Goal: Task Accomplishment & Management: Use online tool/utility

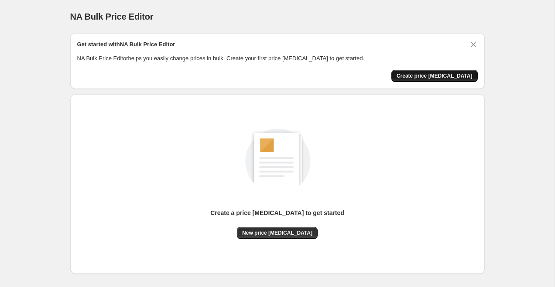
click at [433, 74] on span "Create price [MEDICAL_DATA]" at bounding box center [435, 75] width 76 height 7
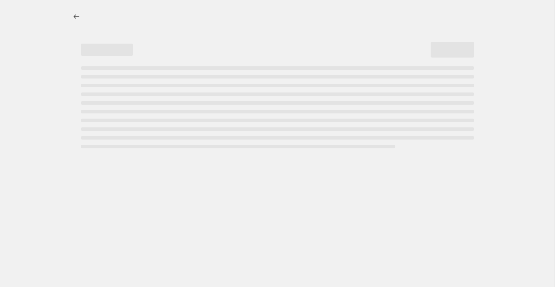
select select "percentage"
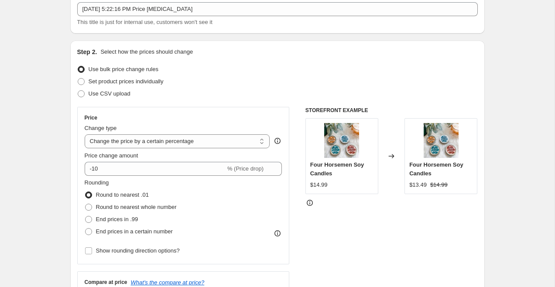
scroll to position [56, 0]
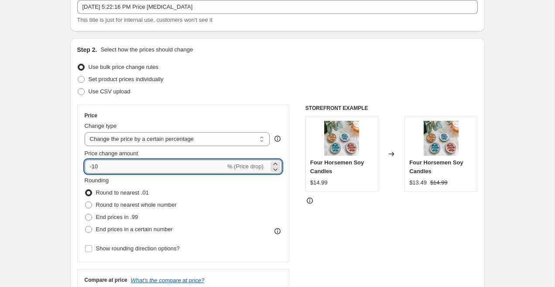
click at [96, 165] on input "-10" at bounding box center [155, 167] width 141 height 14
type input "-0"
type input "-15"
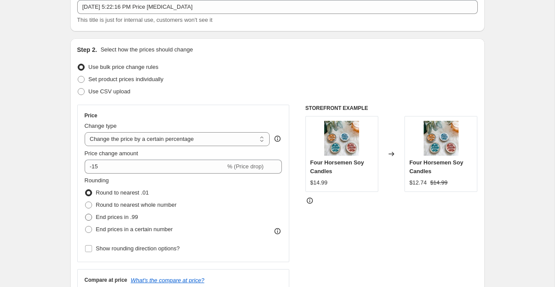
click at [94, 215] on label "End prices in .99" at bounding box center [112, 217] width 54 height 12
click at [86, 214] on input "End prices in .99" at bounding box center [85, 214] width 0 height 0
radio input "true"
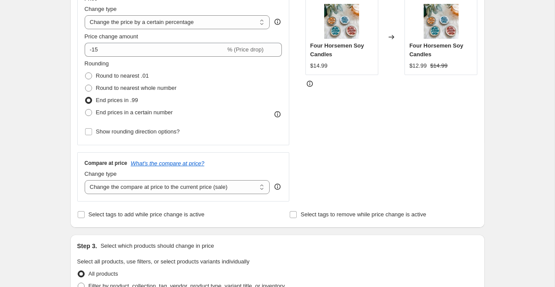
scroll to position [175, 0]
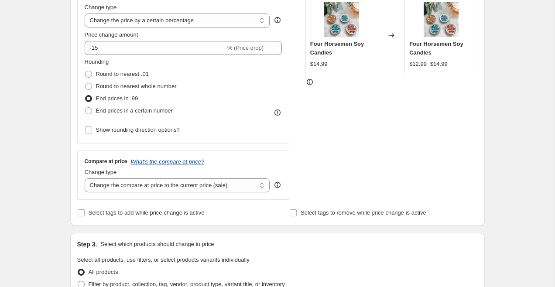
click at [205, 163] on icon "What's the compare at price?" at bounding box center [168, 161] width 74 height 7
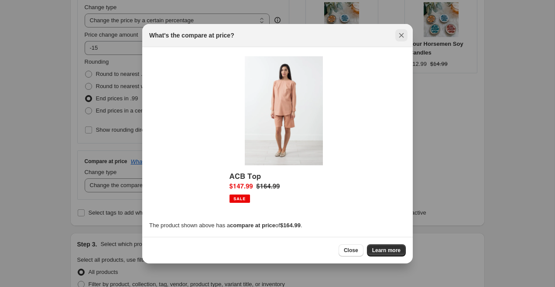
click at [402, 35] on icon "Close" at bounding box center [401, 35] width 9 height 9
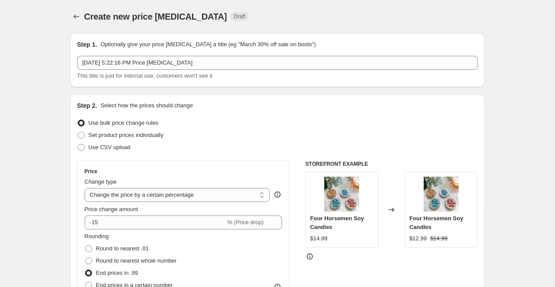
scroll to position [0, 0]
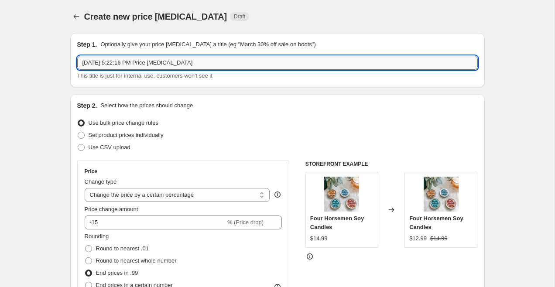
click at [361, 65] on input "[DATE] 5:22:16 PM Price [MEDICAL_DATA]" at bounding box center [277, 63] width 401 height 14
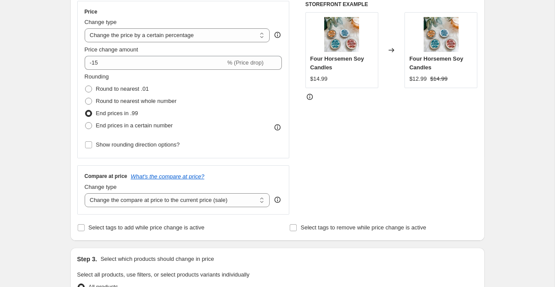
scroll to position [158, 0]
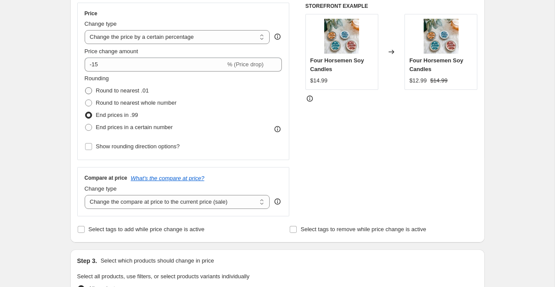
type input "Read-A-Romance 15% Off"
click at [91, 91] on span at bounding box center [88, 90] width 7 height 7
click at [86, 88] on input "Round to nearest .01" at bounding box center [85, 87] width 0 height 0
radio input "true"
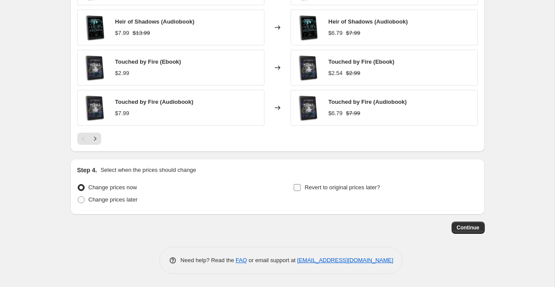
scroll to position [585, 0]
click at [294, 187] on input "Revert to original prices later?" at bounding box center [297, 187] width 7 height 7
checkbox input "true"
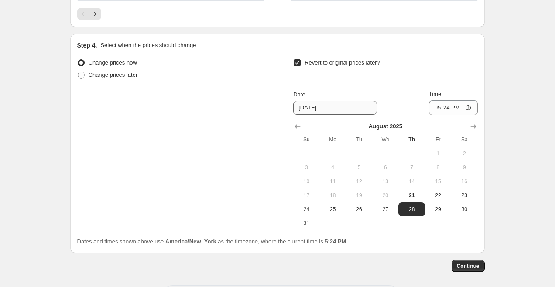
scroll to position [711, 0]
click at [313, 216] on button "24" at bounding box center [306, 209] width 26 height 14
type input "[DATE]"
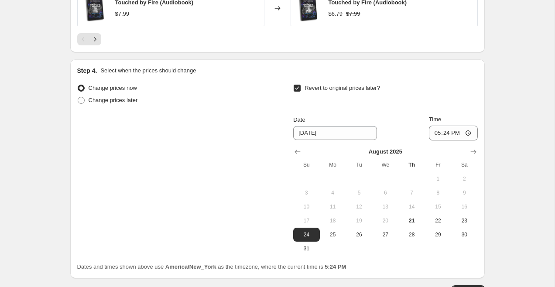
scroll to position [690, 0]
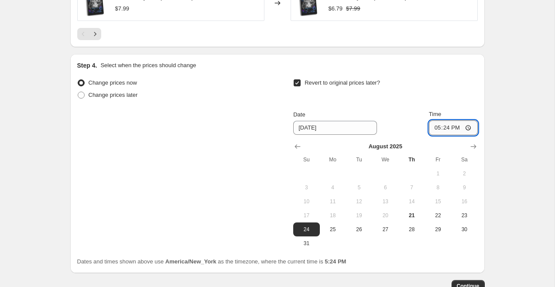
click at [448, 132] on input "17:24" at bounding box center [453, 127] width 49 height 15
click at [455, 129] on input "23:24" at bounding box center [453, 127] width 49 height 15
type input "23:00"
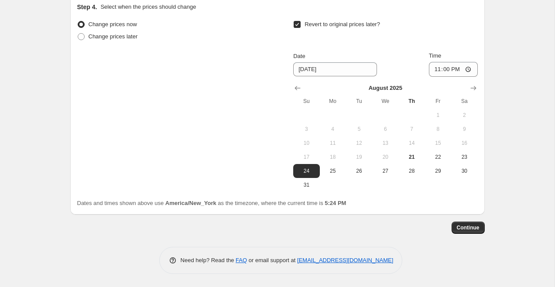
scroll to position [749, 0]
click at [464, 227] on span "Continue" at bounding box center [468, 227] width 23 height 7
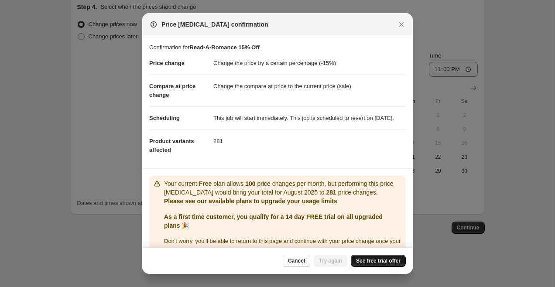
click at [388, 261] on span "See free trial offer" at bounding box center [378, 261] width 45 height 7
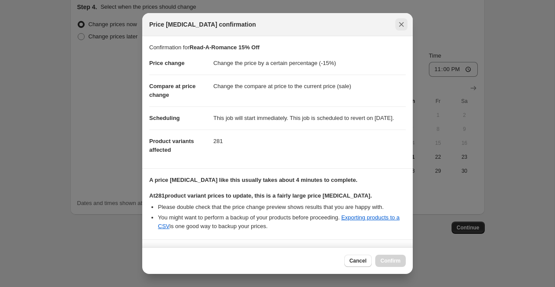
click at [404, 24] on icon "Close" at bounding box center [401, 24] width 9 height 9
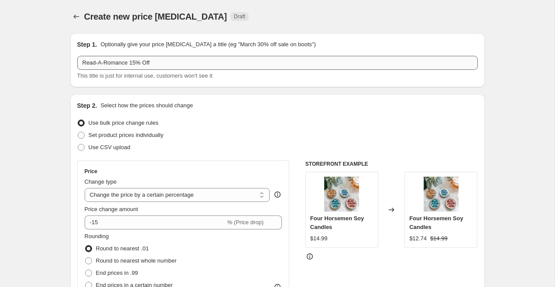
scroll to position [0, 0]
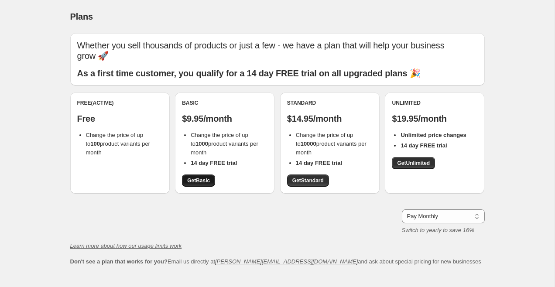
click at [206, 177] on span "Get Basic" at bounding box center [198, 180] width 23 height 7
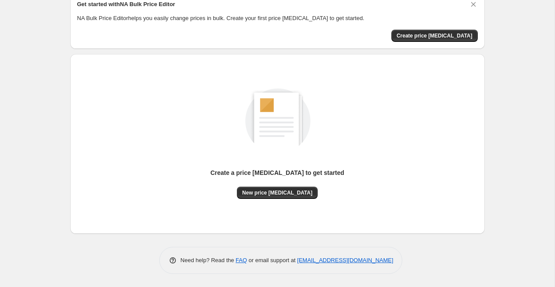
scroll to position [40, 0]
click at [419, 34] on span "Create price change job" at bounding box center [435, 36] width 76 height 7
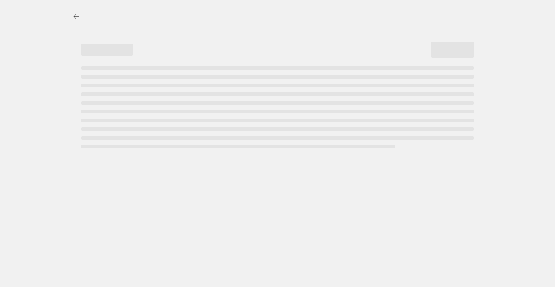
select select "percentage"
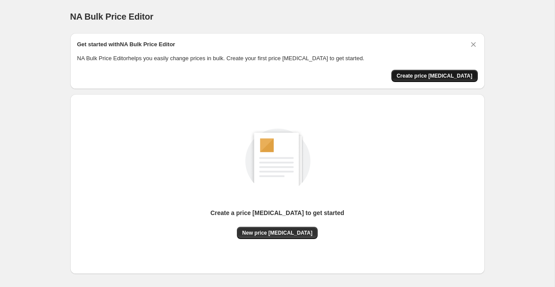
click at [441, 80] on button "Create price [MEDICAL_DATA]" at bounding box center [435, 76] width 86 height 12
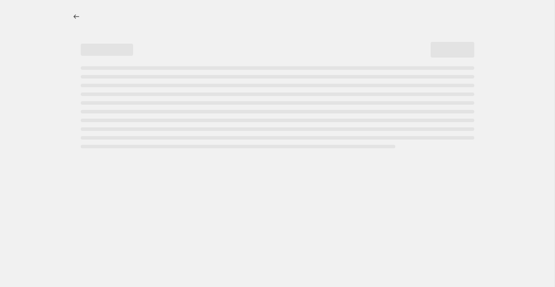
select select "percentage"
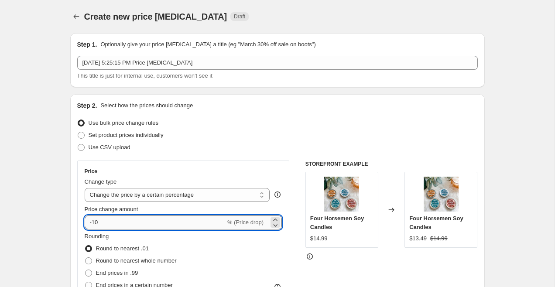
click at [166, 220] on input "-10" at bounding box center [155, 223] width 141 height 14
type input "-15"
click at [207, 165] on div "Price Change type Change the price to a certain amount Change the price by a ce…" at bounding box center [183, 240] width 213 height 158
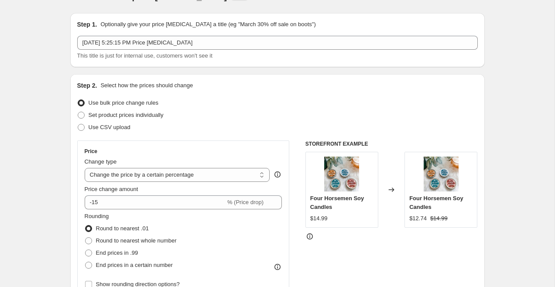
scroll to position [22, 0]
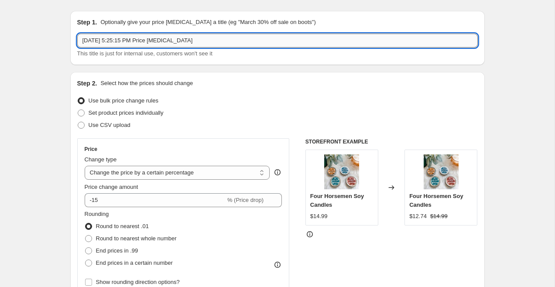
click at [218, 42] on input "Aug 21, 2025 at 5:25:15 PM Price change job" at bounding box center [277, 41] width 401 height 14
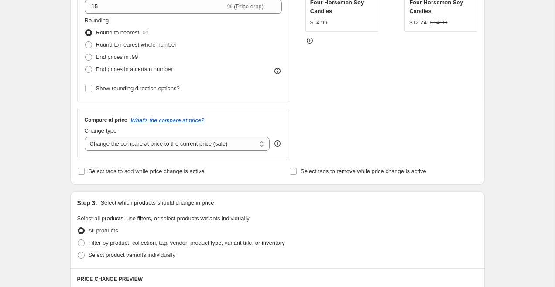
scroll to position [213, 0]
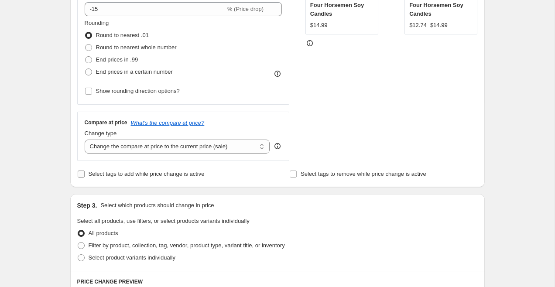
type input "15% Off - Read-A-Romance"
click at [86, 171] on label "Select tags to add while price change is active" at bounding box center [140, 174] width 127 height 12
click at [85, 171] on input "Select tags to add while price change is active" at bounding box center [81, 174] width 7 height 7
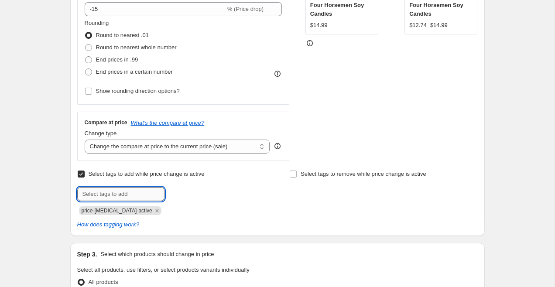
click at [101, 189] on input "text" at bounding box center [120, 194] width 87 height 14
click at [83, 172] on input "Select tags to add while price change is active" at bounding box center [81, 174] width 7 height 7
checkbox input "false"
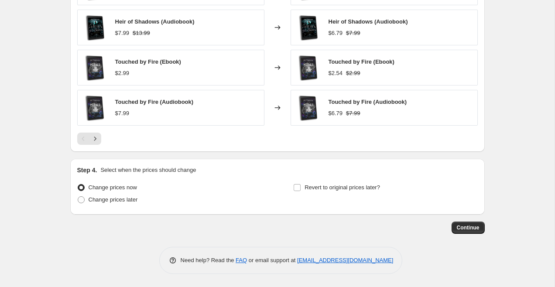
scroll to position [585, 0]
click at [298, 188] on input "Revert to original prices later?" at bounding box center [297, 187] width 7 height 7
checkbox input "true"
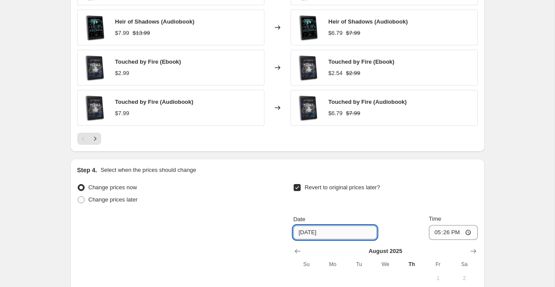
click at [324, 232] on input "[DATE]" at bounding box center [335, 233] width 84 height 14
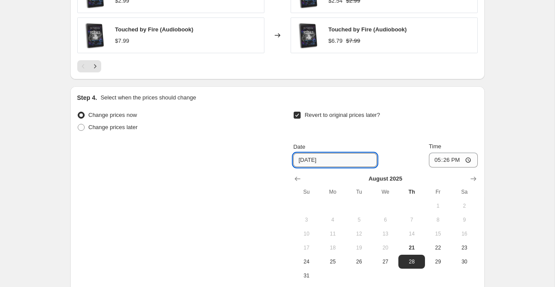
scroll to position [663, 0]
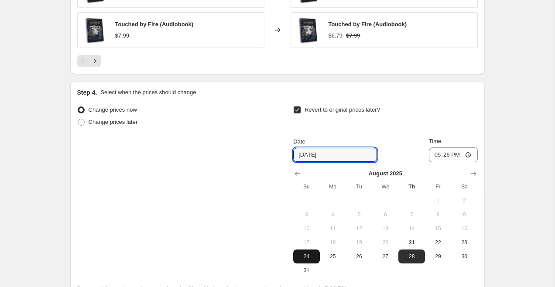
click at [313, 260] on span "24" at bounding box center [306, 256] width 19 height 7
type input "[DATE]"
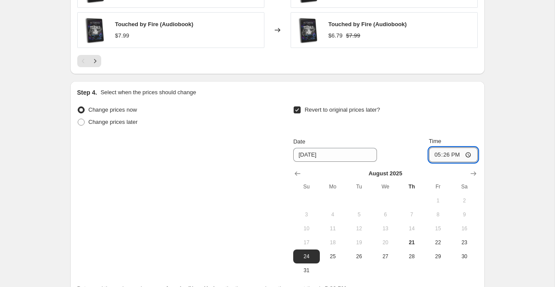
click at [448, 155] on input "17:26" at bounding box center [453, 155] width 49 height 15
type input "23:26"
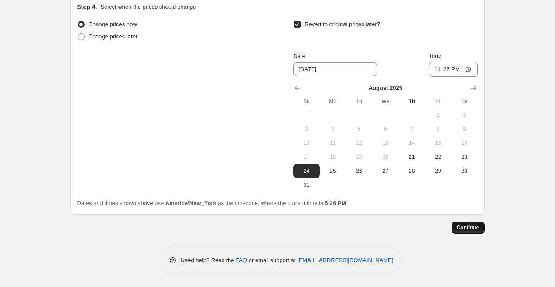
scroll to position [749, 0]
click at [467, 227] on span "Continue" at bounding box center [468, 227] width 23 height 7
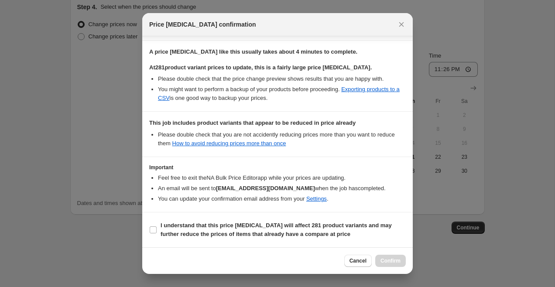
scroll to position [137, 0]
click at [390, 262] on div "Cancel Confirm" at bounding box center [375, 261] width 62 height 12
click at [156, 230] on input "I understand that this price [MEDICAL_DATA] will affect 281 product variants an…" at bounding box center [153, 230] width 7 height 7
checkbox input "true"
click at [395, 261] on span "Confirm" at bounding box center [391, 261] width 20 height 7
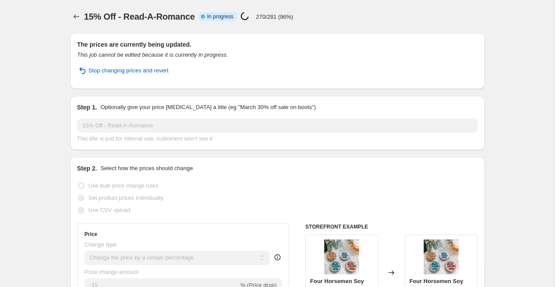
select select "percentage"
